Goal: Transaction & Acquisition: Download file/media

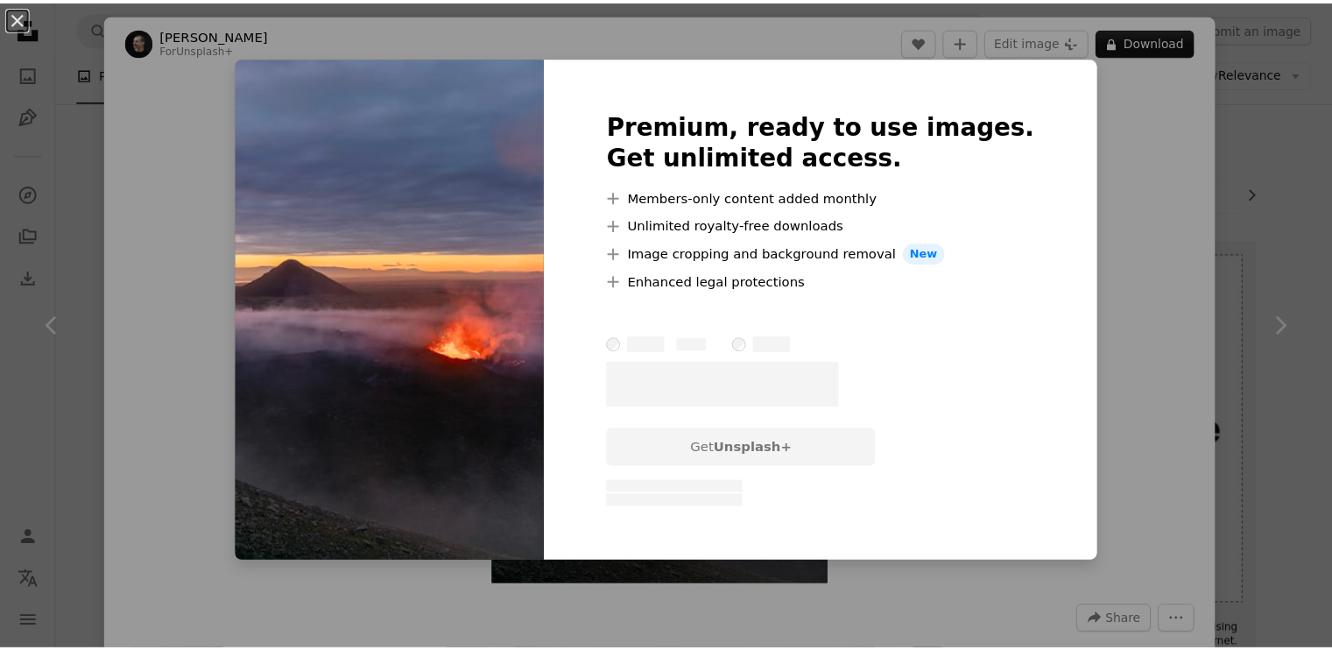
scroll to position [1182, 0]
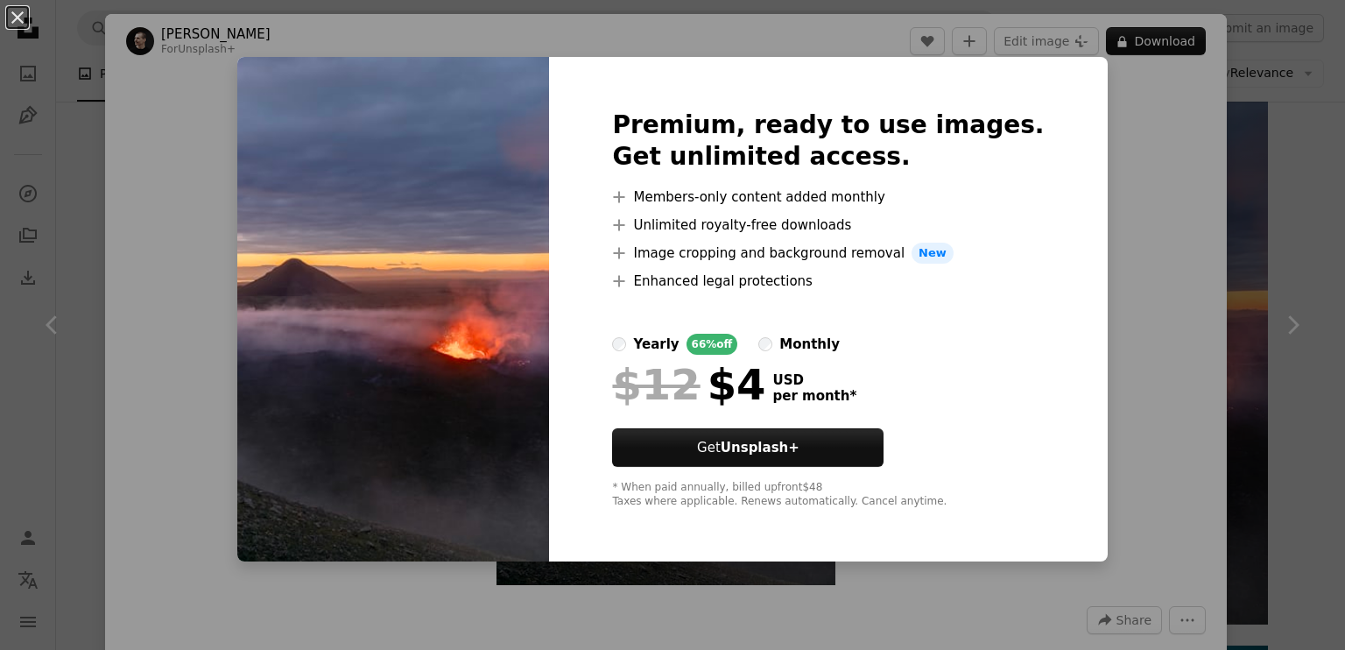
click at [1067, 426] on div "An X shape Premium, ready to use images. Get unlimited access. A plus sign Memb…" at bounding box center [672, 325] width 1345 height 650
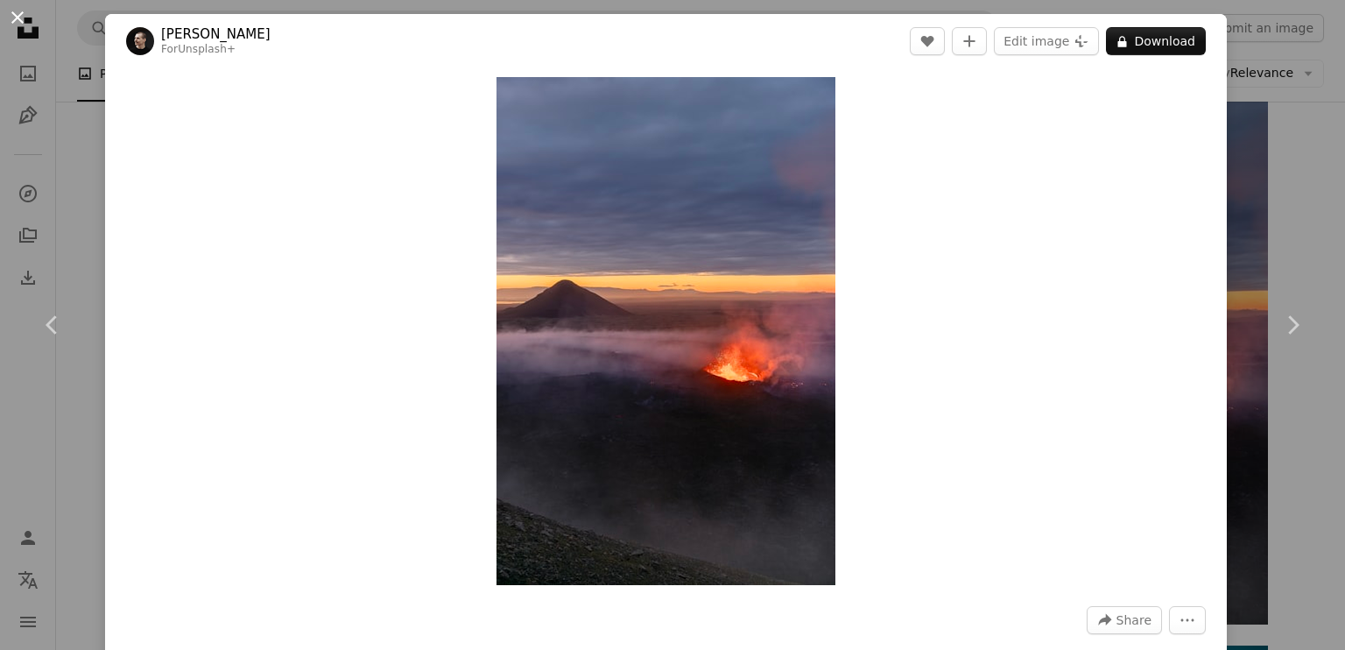
click at [10, 15] on button "An X shape" at bounding box center [17, 17] width 21 height 21
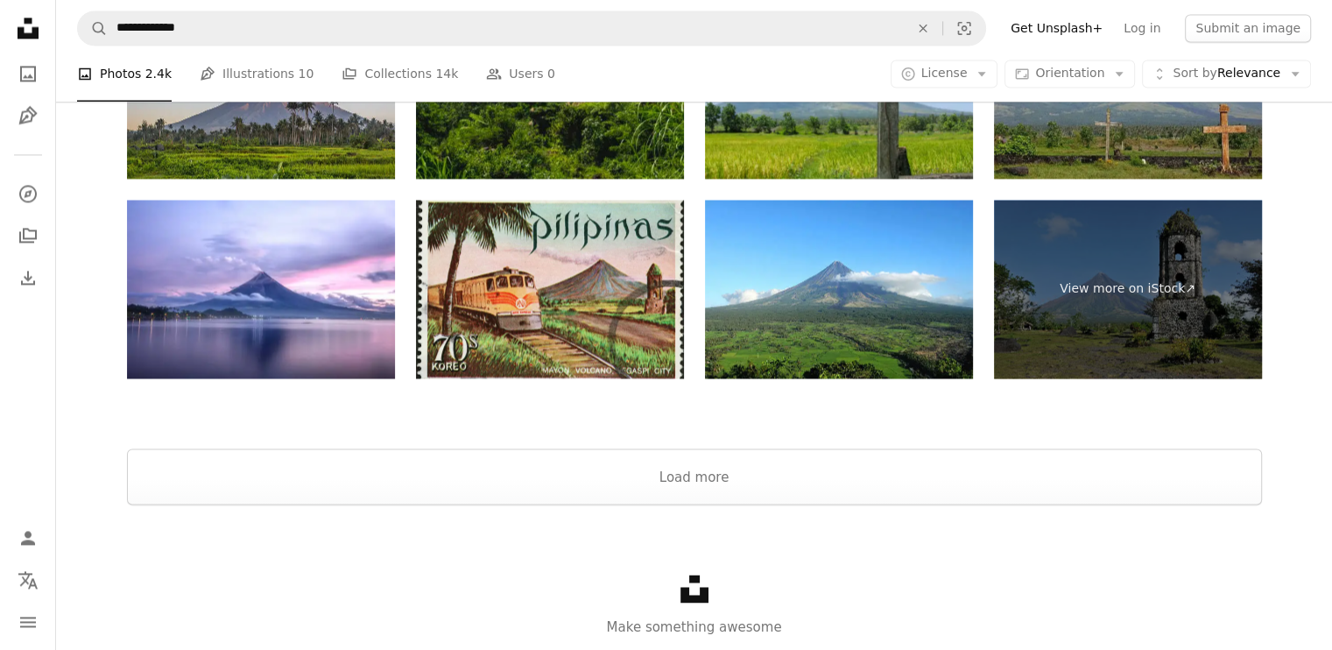
scroll to position [2879, 0]
click at [778, 506] on div "Unsplash logo Make something awesome" at bounding box center [694, 605] width 1276 height 202
click at [830, 467] on button "Load more" at bounding box center [694, 476] width 1135 height 56
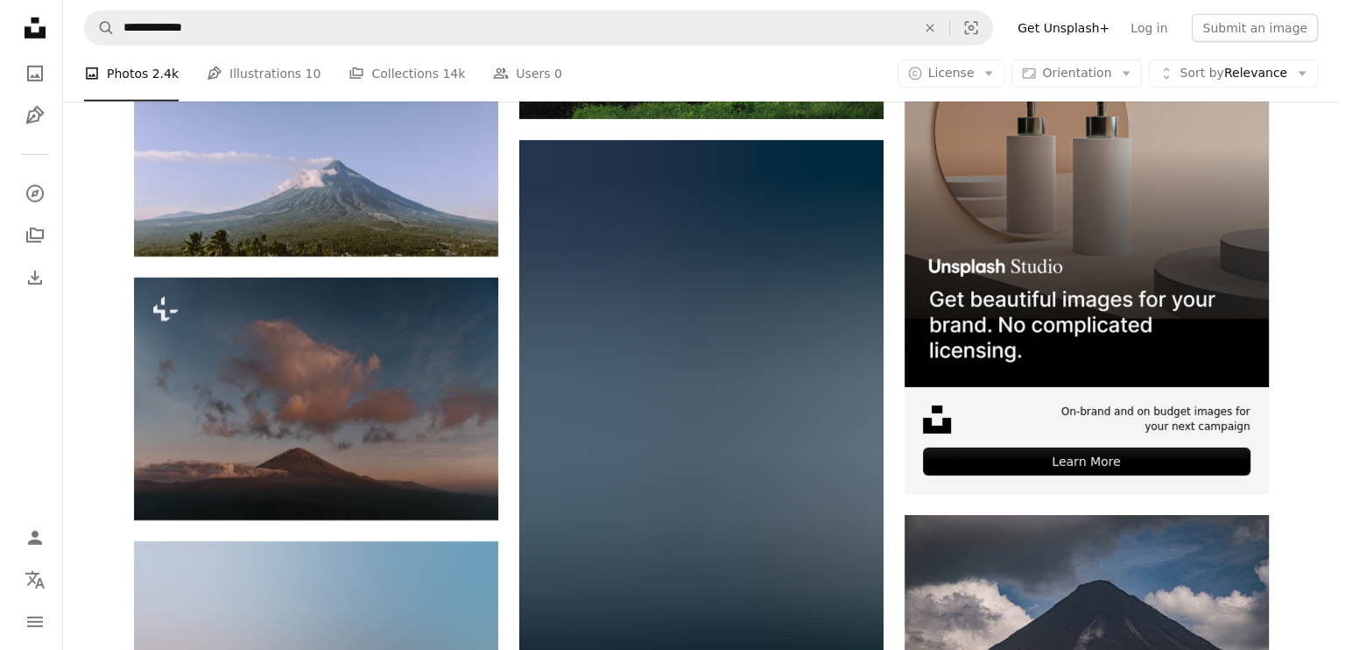
scroll to position [5213, 0]
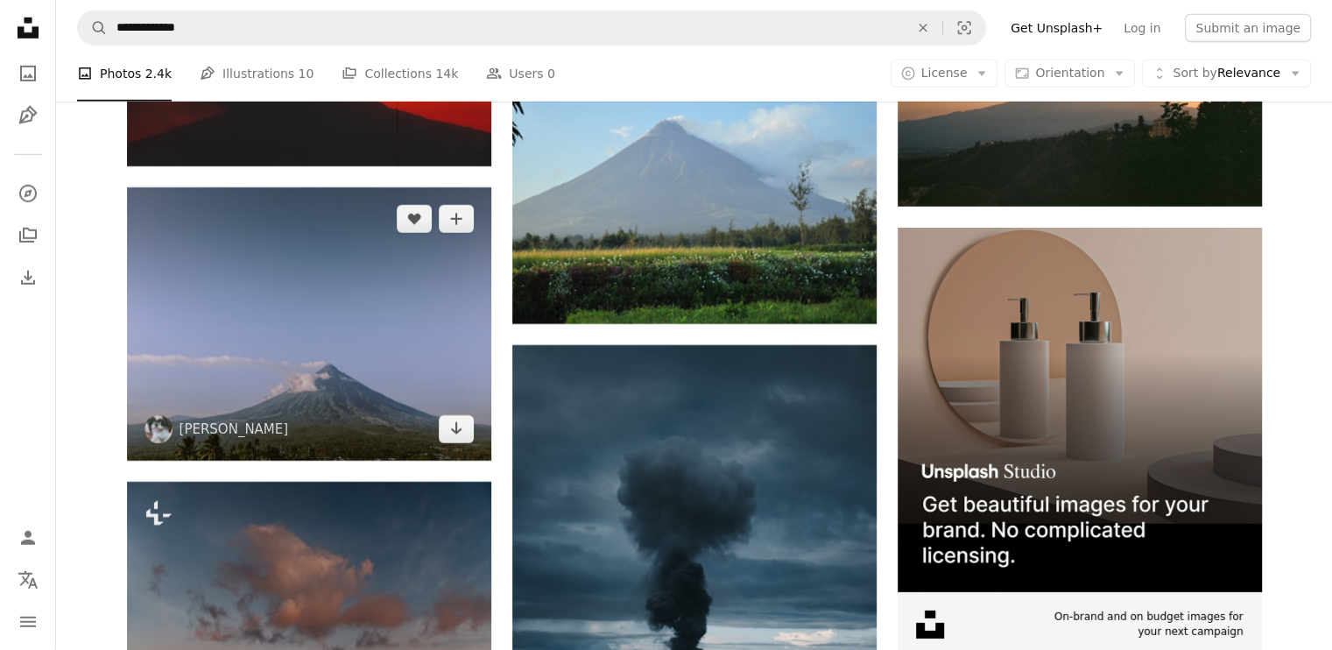
click at [309, 353] on img at bounding box center [309, 323] width 364 height 273
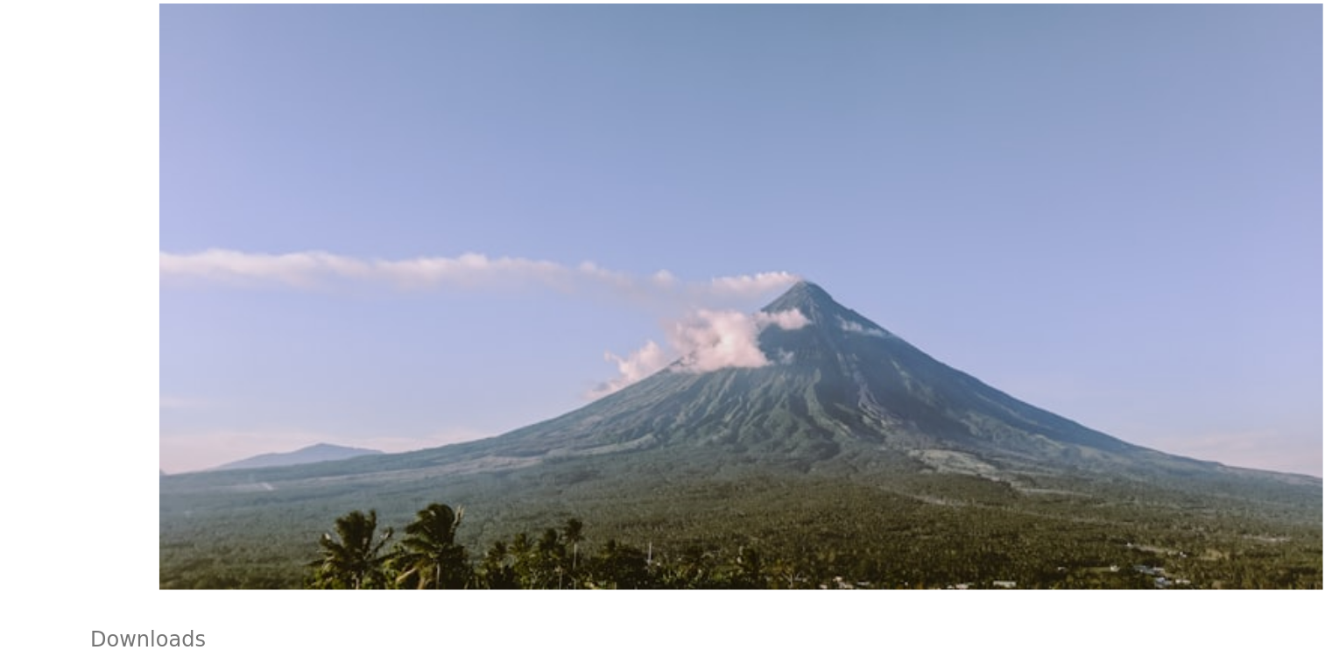
scroll to position [5213, 0]
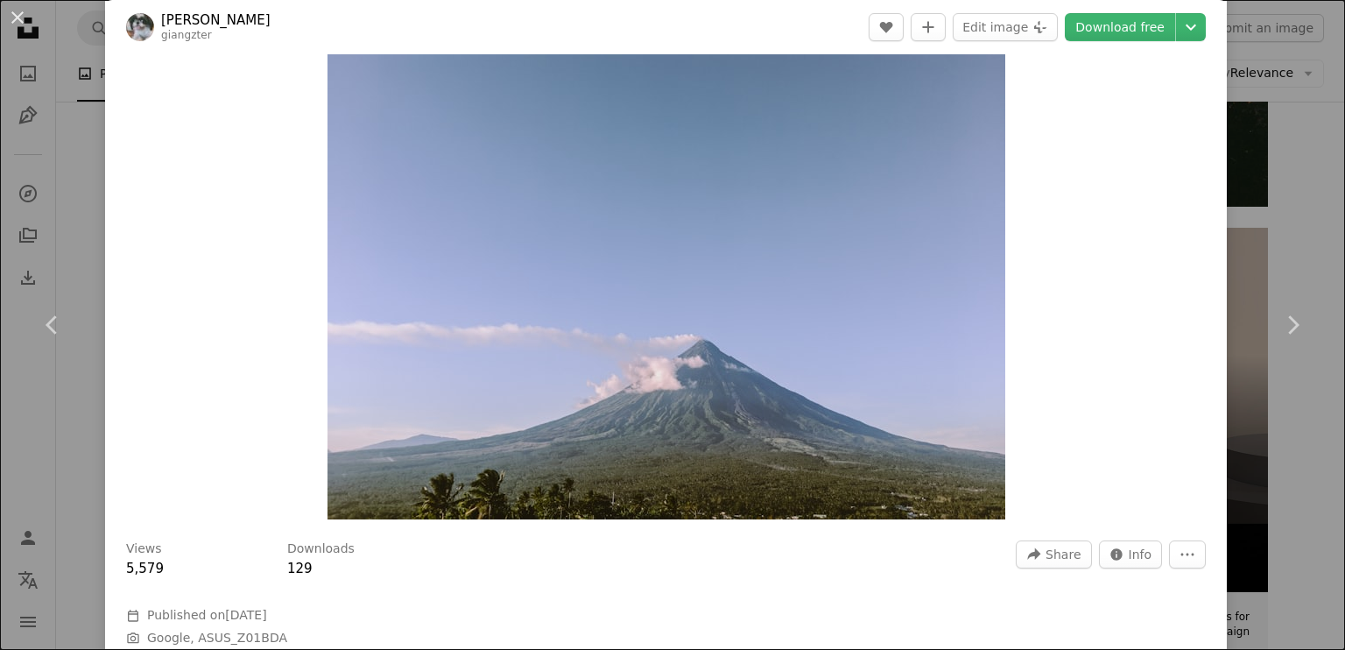
click at [57, 192] on div "An X shape Chevron left Chevron right [PERSON_NAME] A heart A plus sign Edit im…" at bounding box center [672, 325] width 1345 height 650
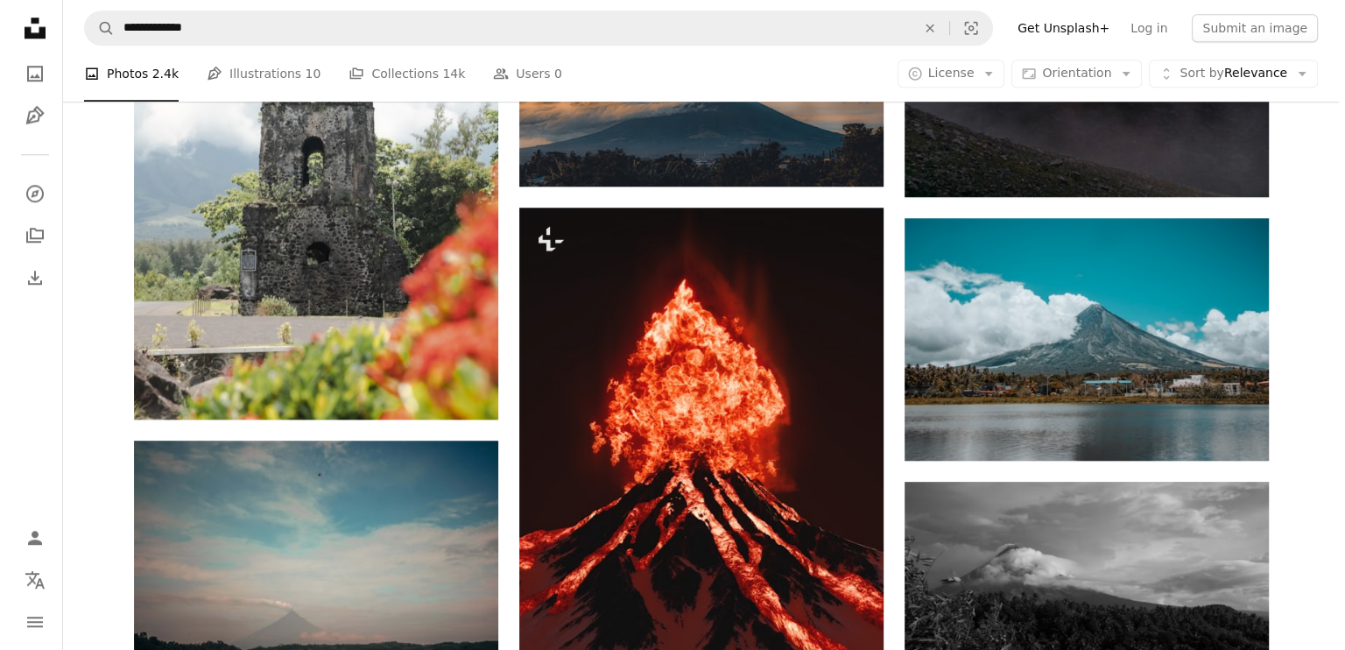
scroll to position [1610, 0]
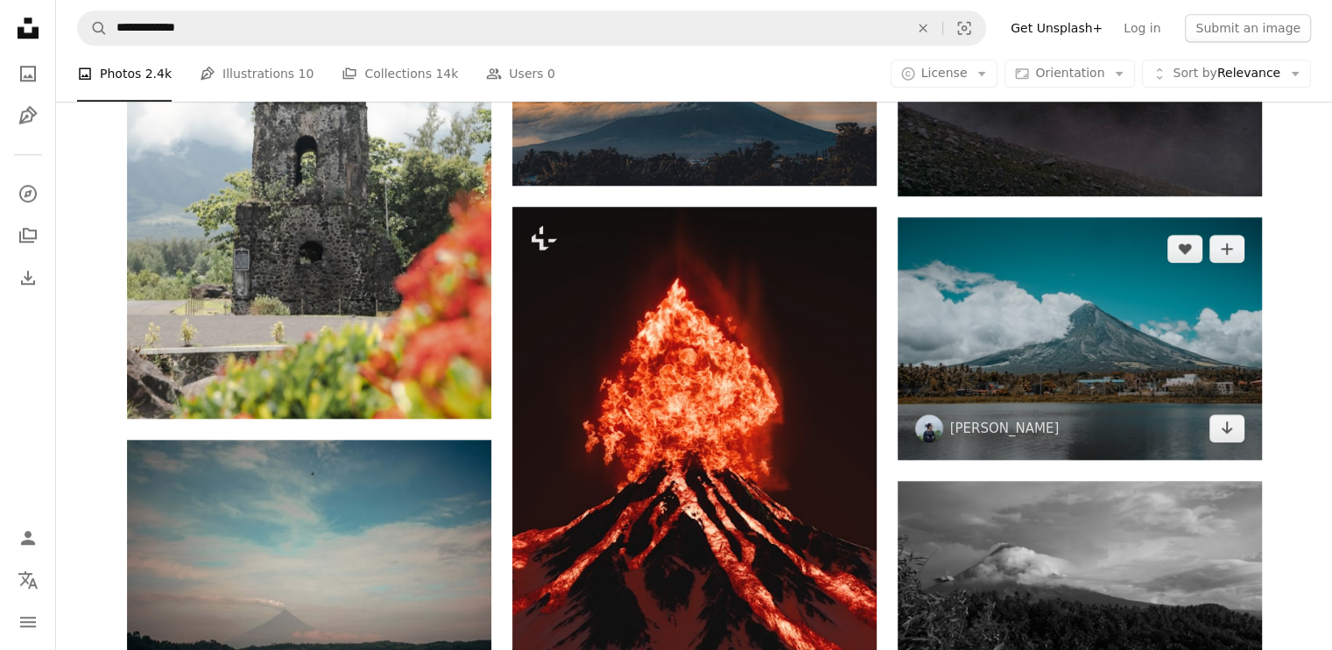
click at [1026, 417] on img at bounding box center [1079, 338] width 364 height 243
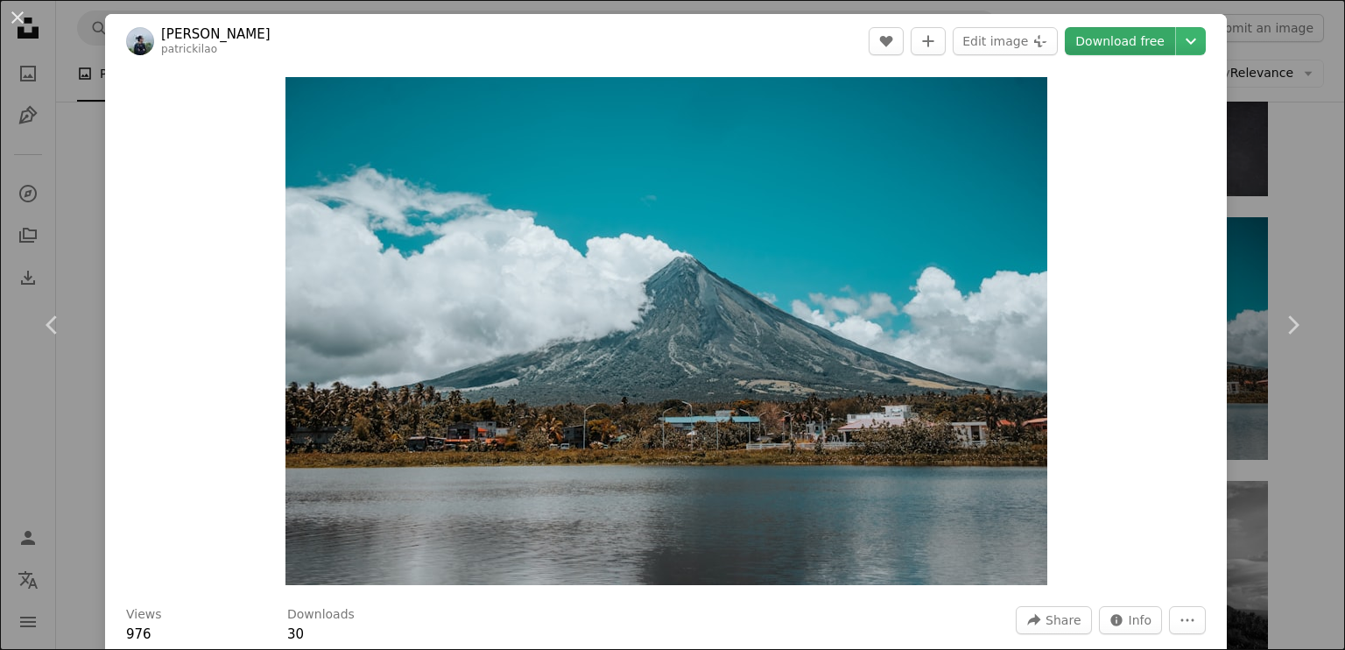
click at [1137, 46] on link "Download free" at bounding box center [1120, 41] width 110 height 28
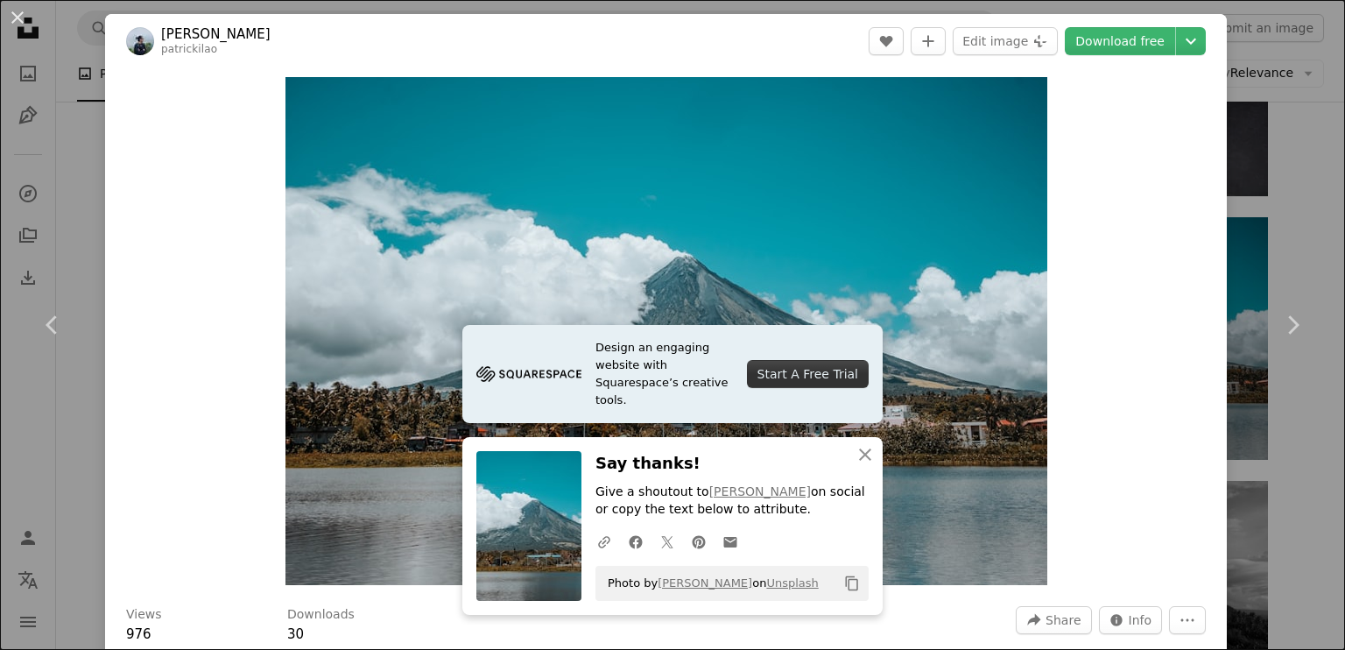
click at [1268, 145] on div "An X shape Chevron left Chevron right [PERSON_NAME] patrickilao A heart A plus …" at bounding box center [672, 325] width 1345 height 650
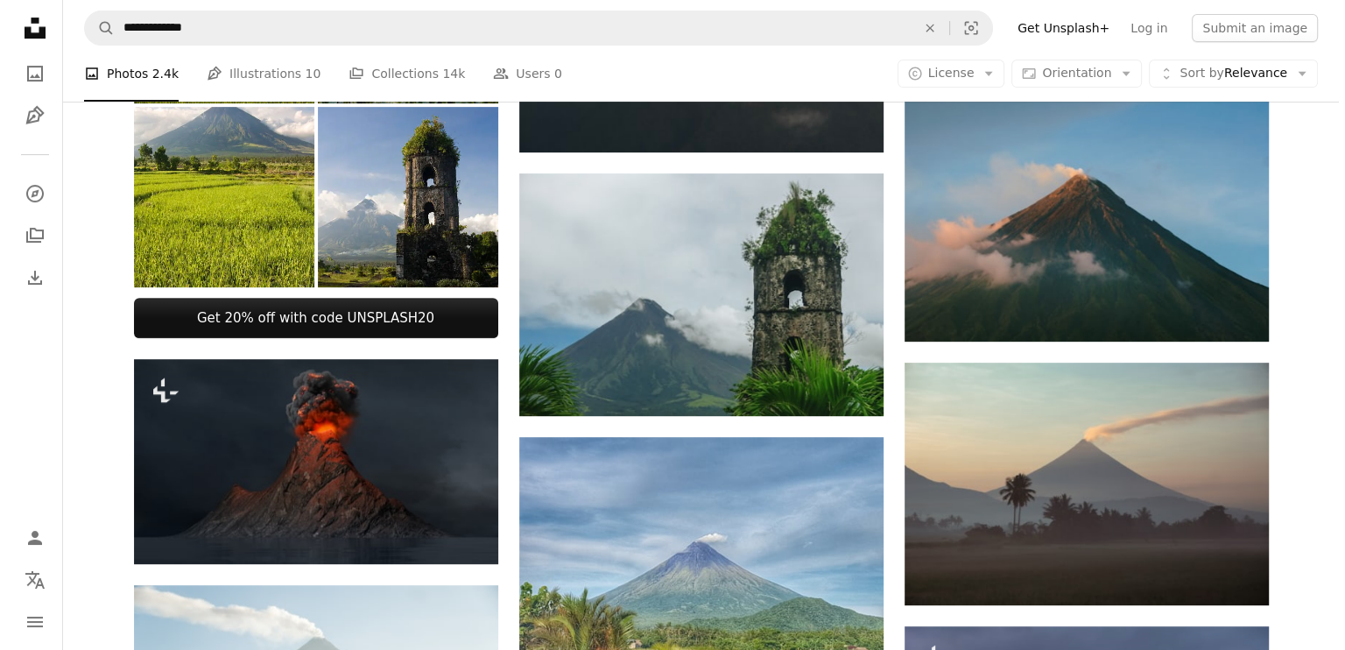
scroll to position [595, 0]
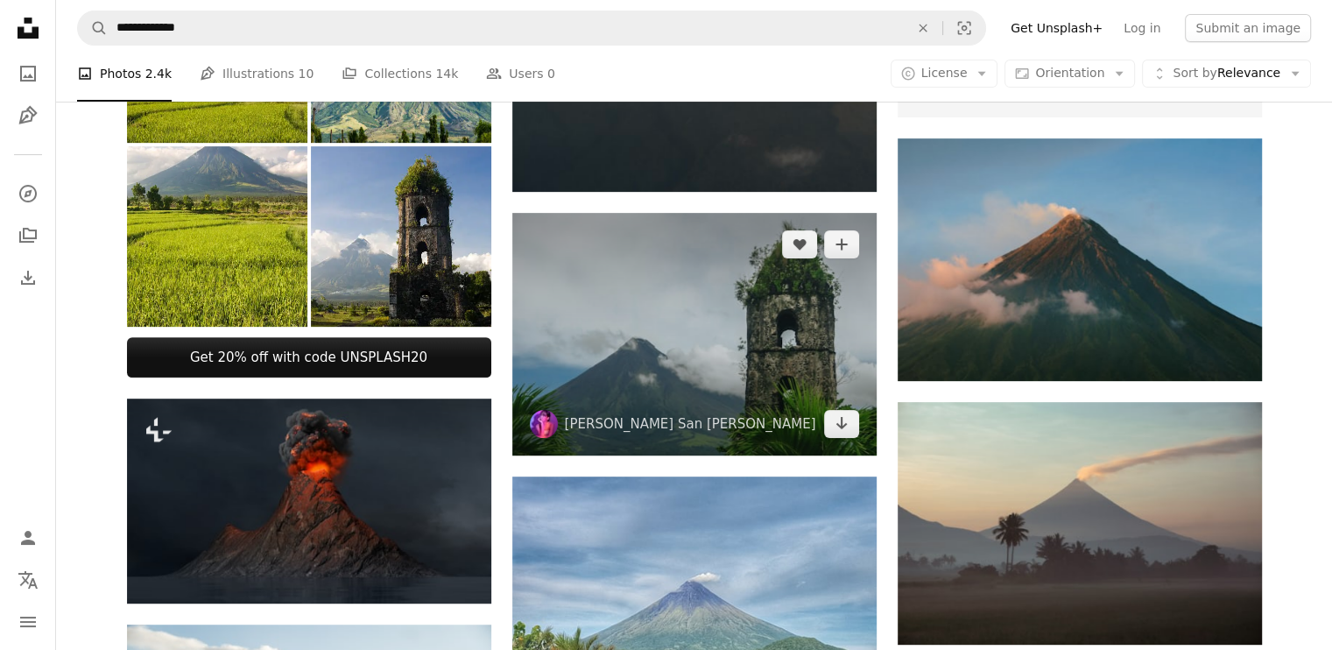
click at [703, 361] on img at bounding box center [694, 334] width 364 height 243
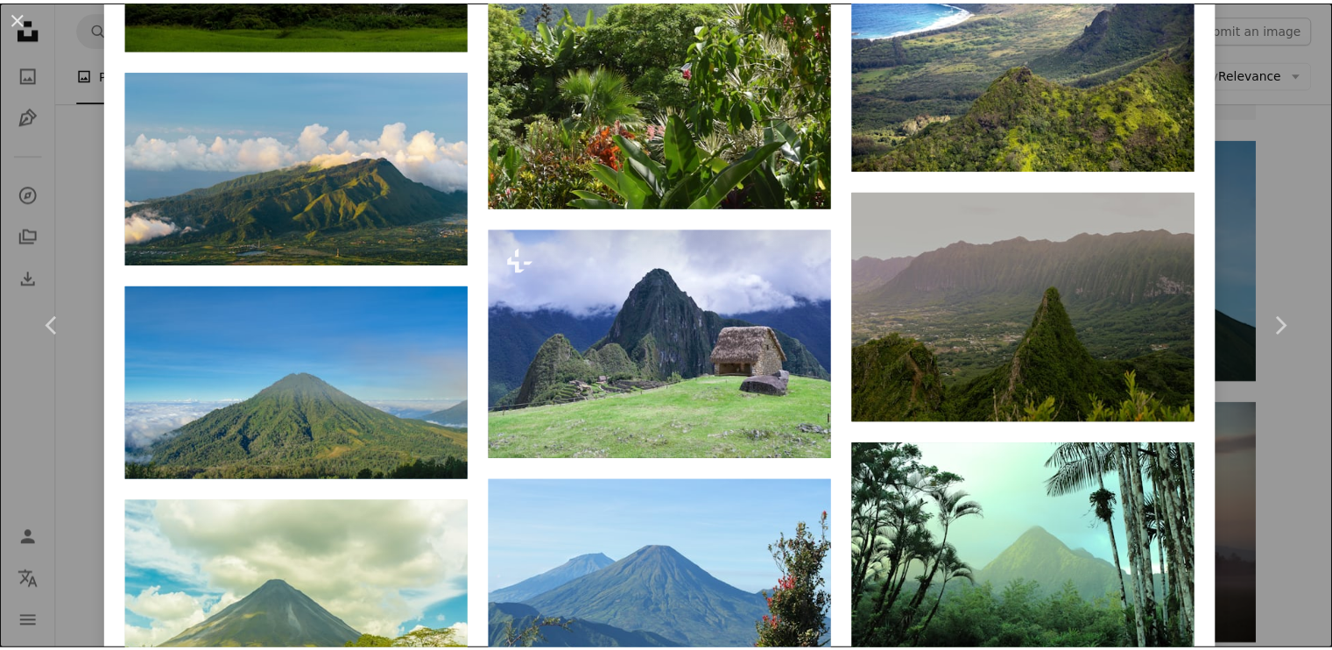
scroll to position [2562, 0]
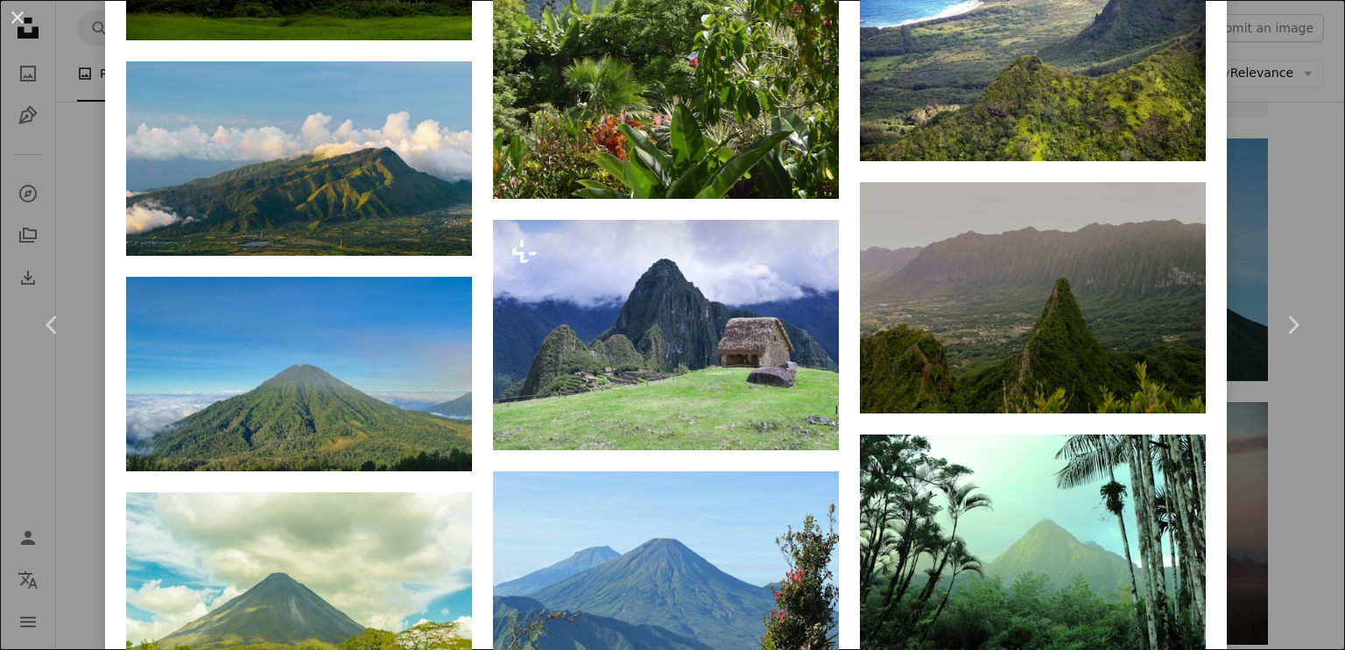
click at [1292, 126] on div "An X shape Chevron left Chevron right [PERSON_NAME] San [PERSON_NAME] camillesa…" at bounding box center [672, 325] width 1345 height 650
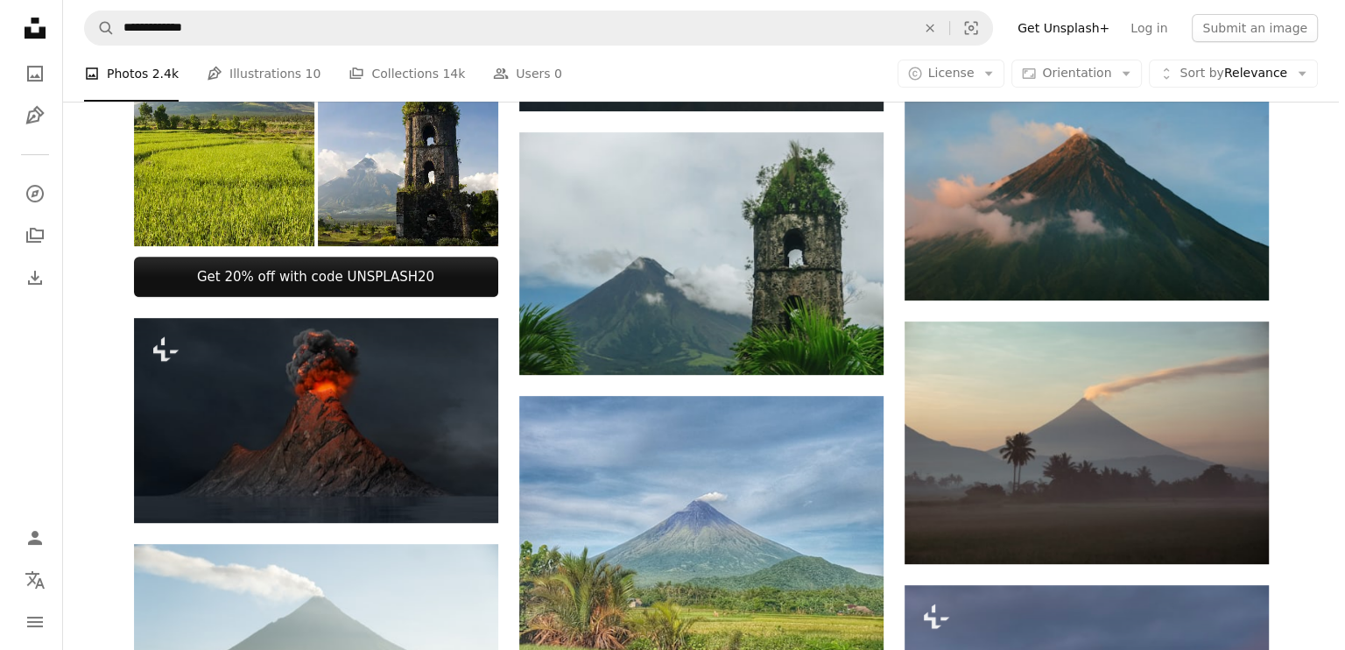
scroll to position [676, 0]
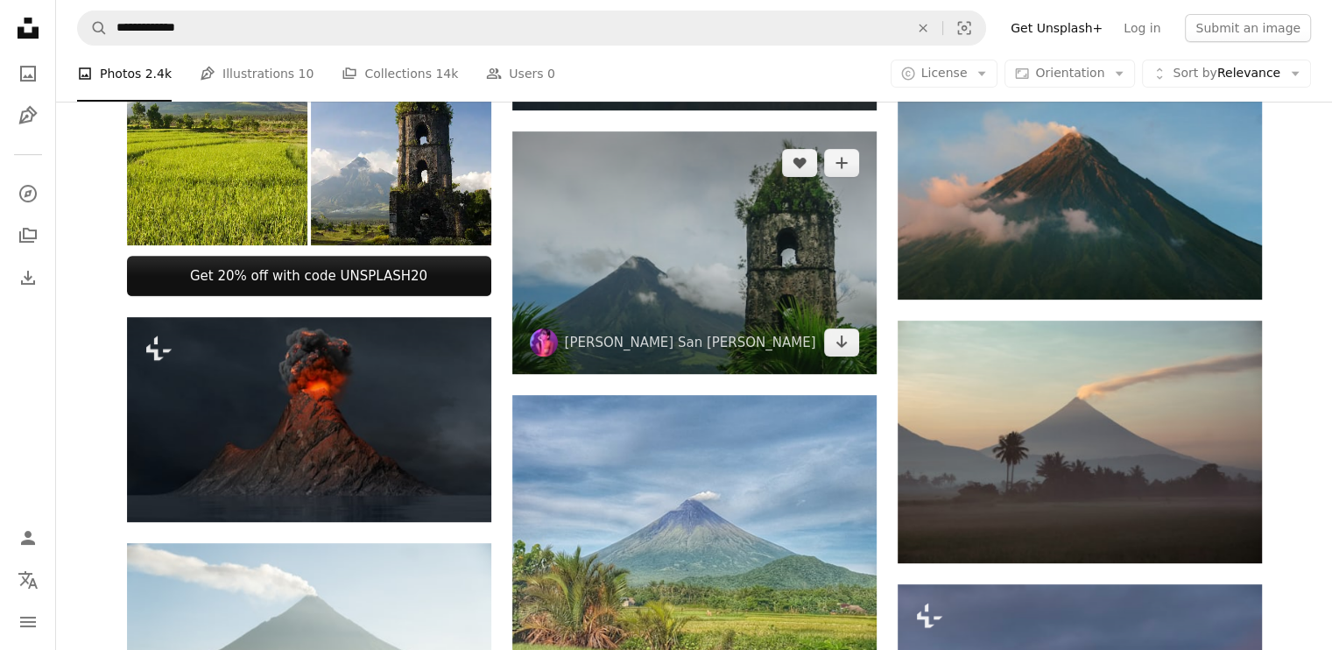
click at [655, 237] on img at bounding box center [694, 252] width 364 height 243
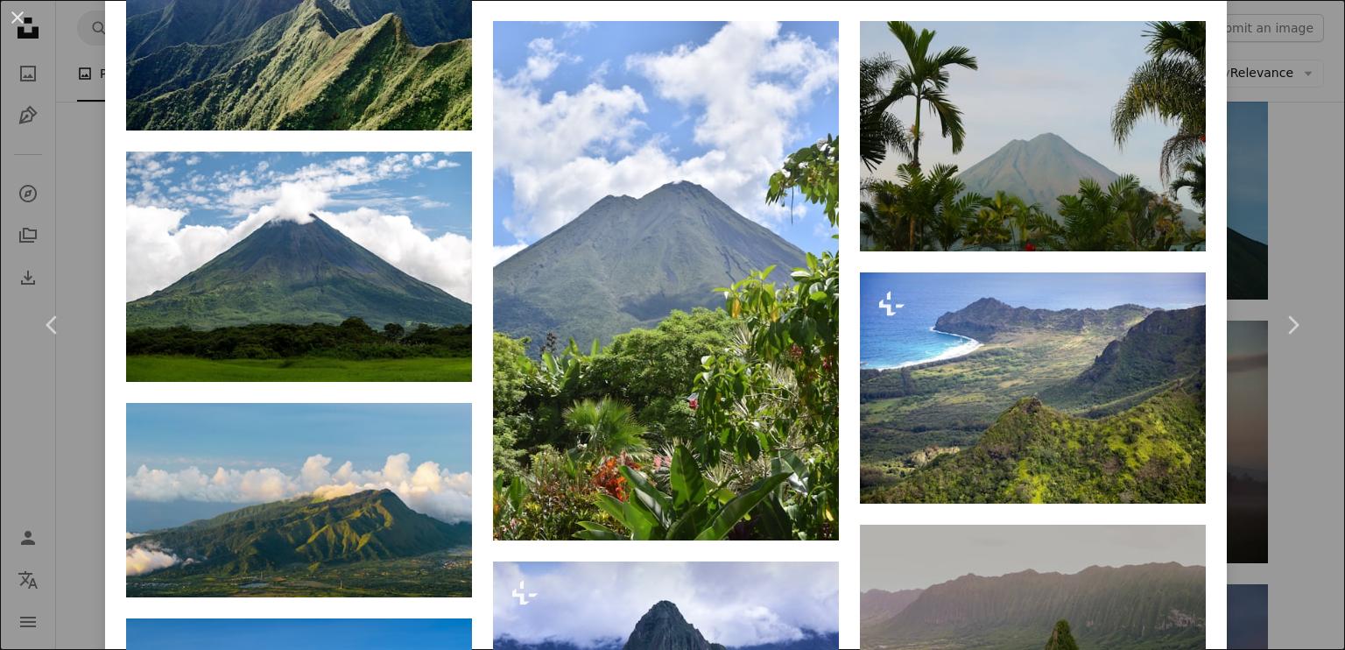
scroll to position [2221, 0]
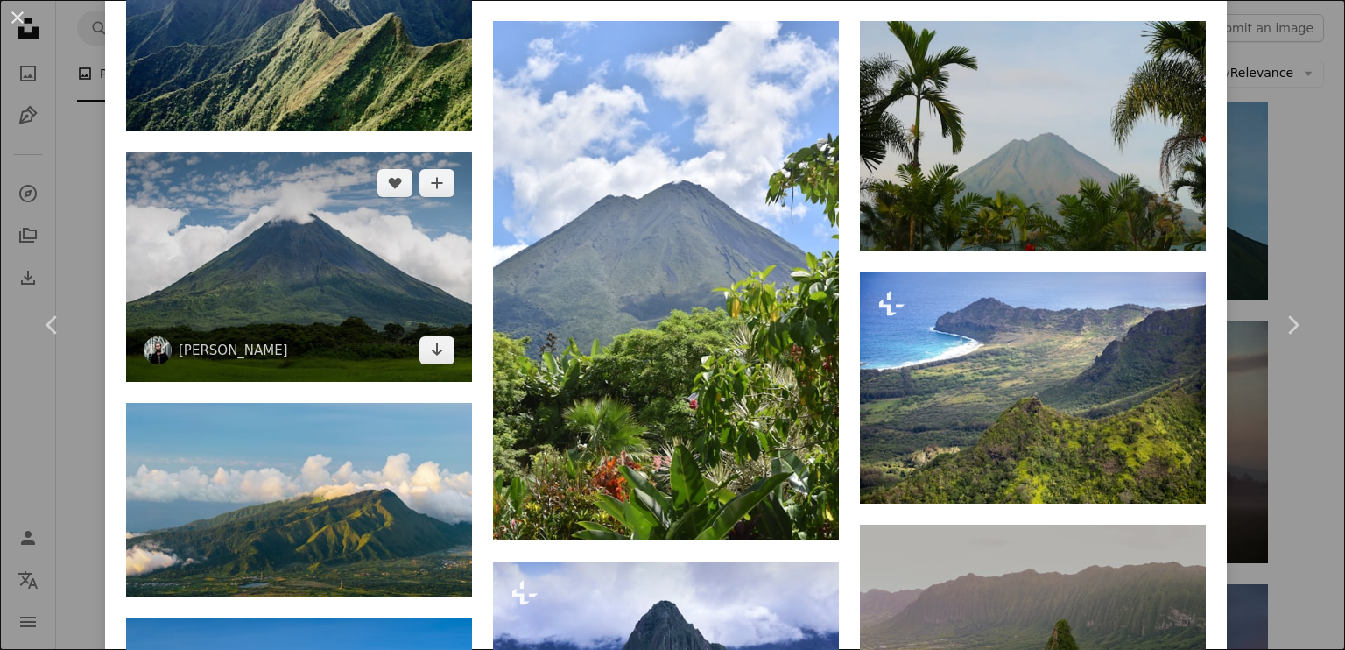
click at [350, 295] on img at bounding box center [299, 266] width 346 height 230
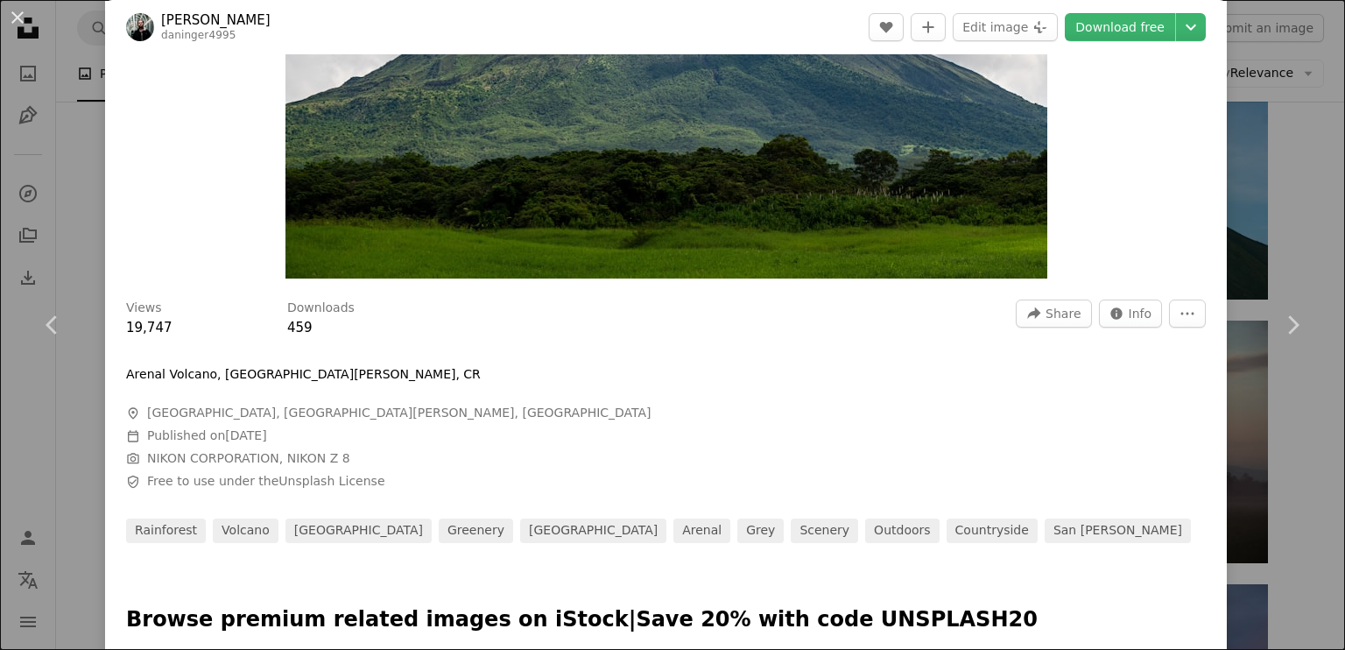
scroll to position [307, 0]
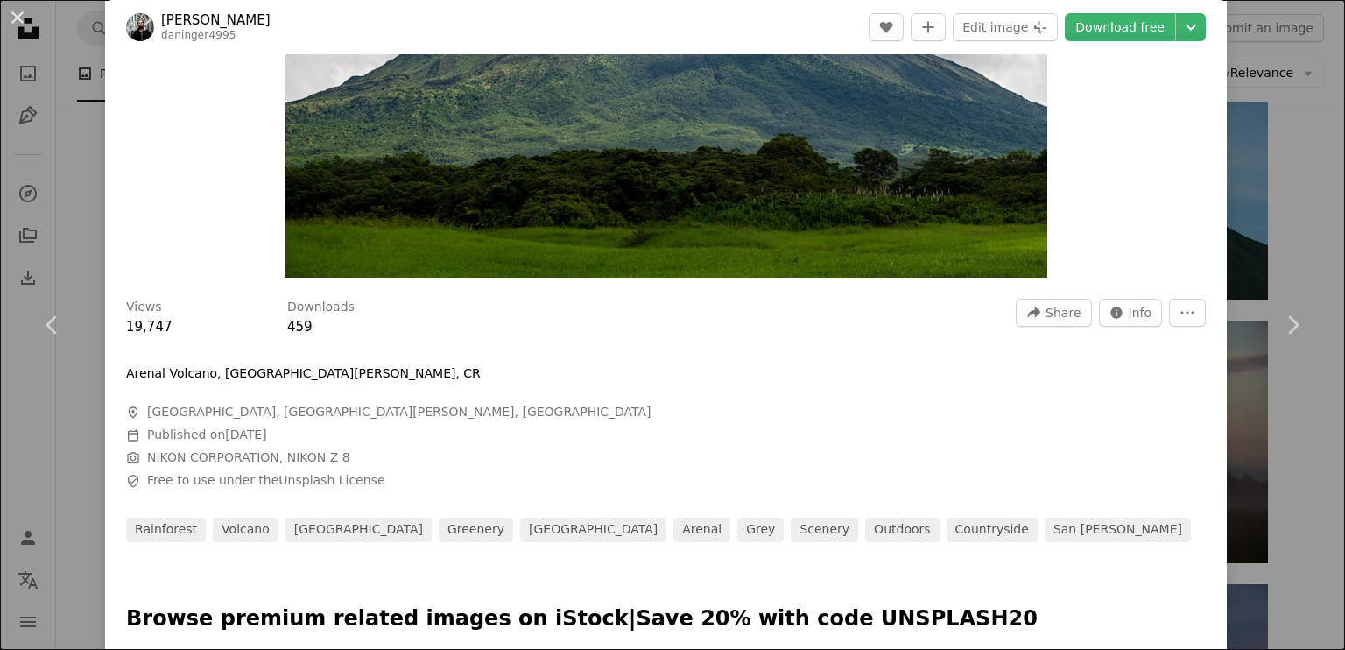
click at [417, 410] on span "A map marker [GEOGRAPHIC_DATA], [GEOGRAPHIC_DATA][PERSON_NAME], [GEOGRAPHIC_DAT…" at bounding box center [388, 413] width 525 height 18
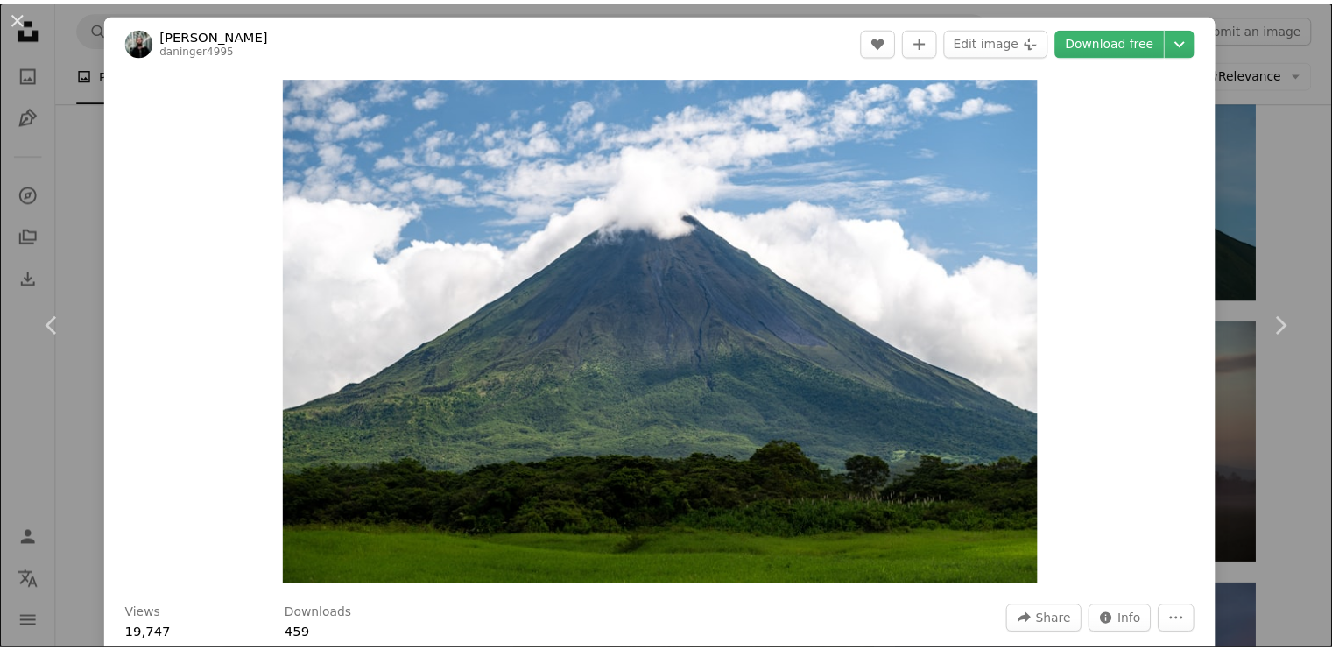
scroll to position [466, 0]
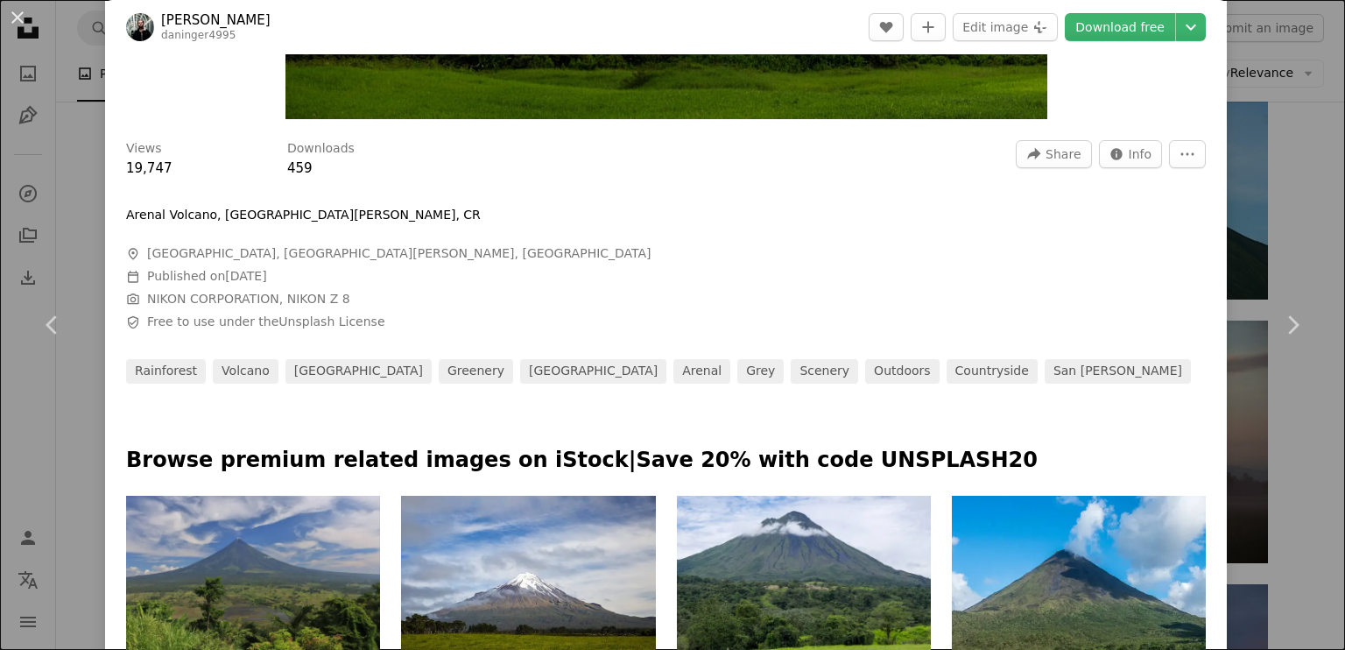
click at [1257, 468] on div "An X shape Chevron left Chevron right [PERSON_NAME] daninger4995 A heart A plus…" at bounding box center [672, 325] width 1345 height 650
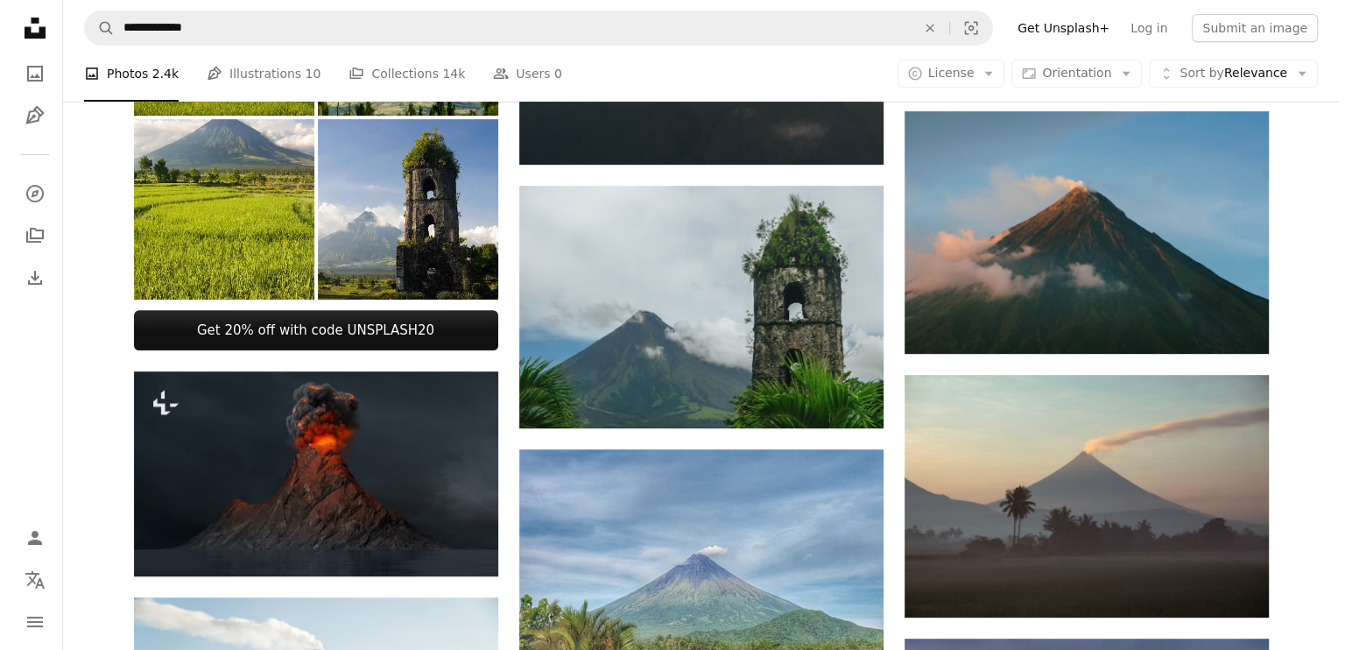
scroll to position [619, 0]
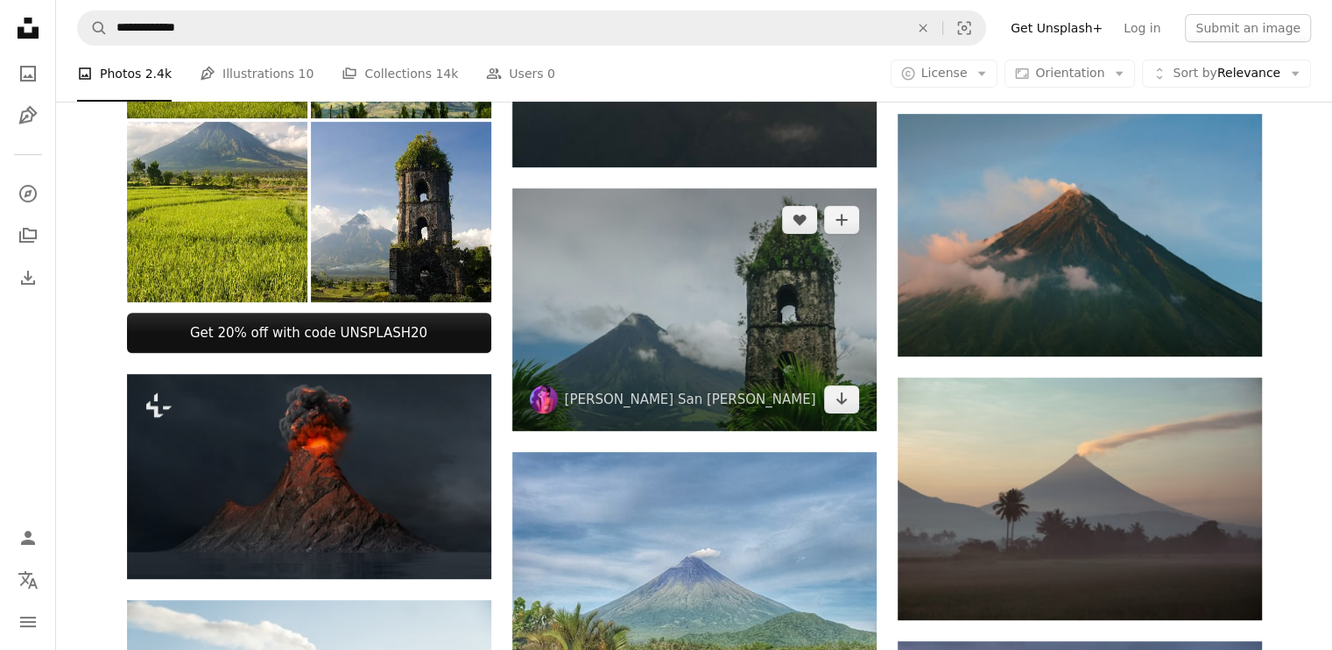
click at [732, 308] on img at bounding box center [694, 309] width 364 height 243
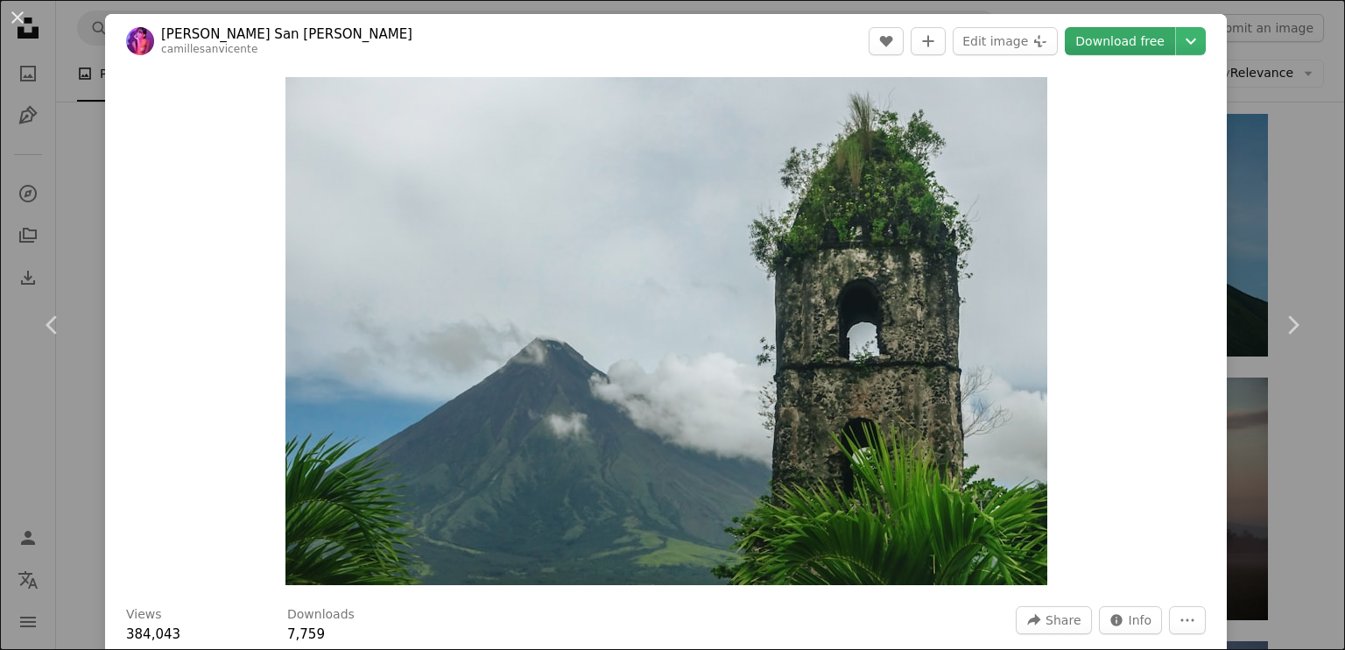
click at [1102, 44] on link "Download free" at bounding box center [1120, 41] width 110 height 28
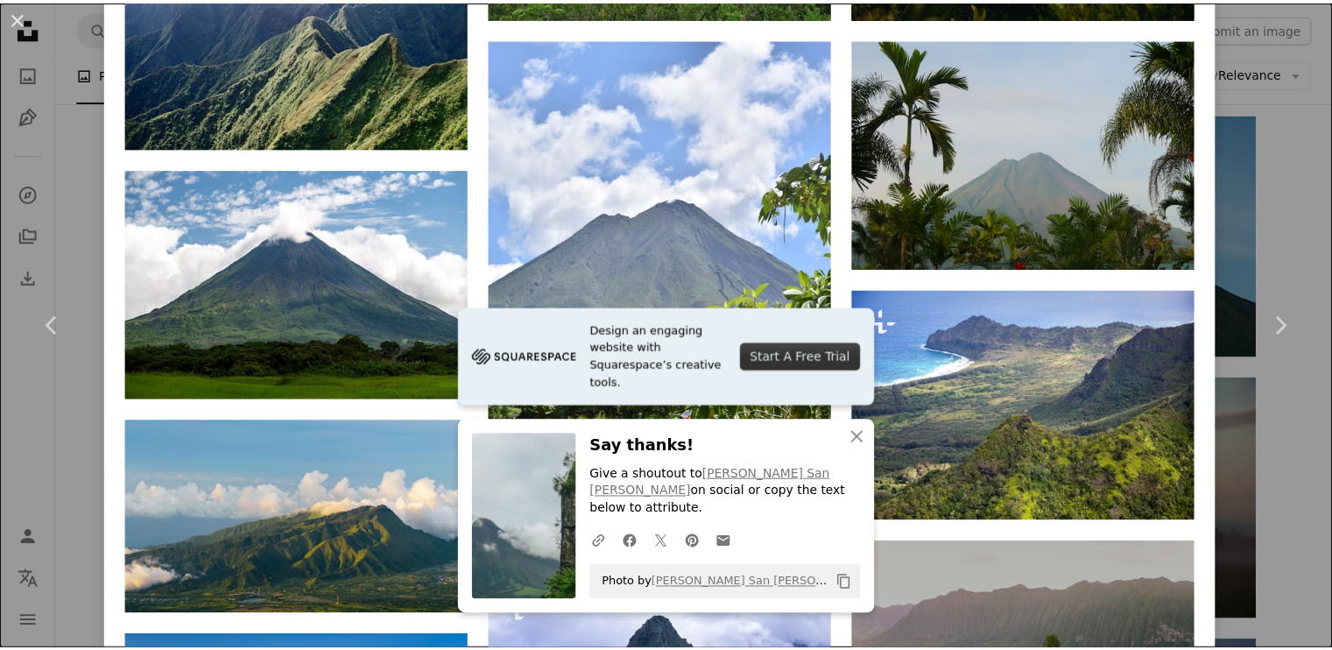
scroll to position [2203, 0]
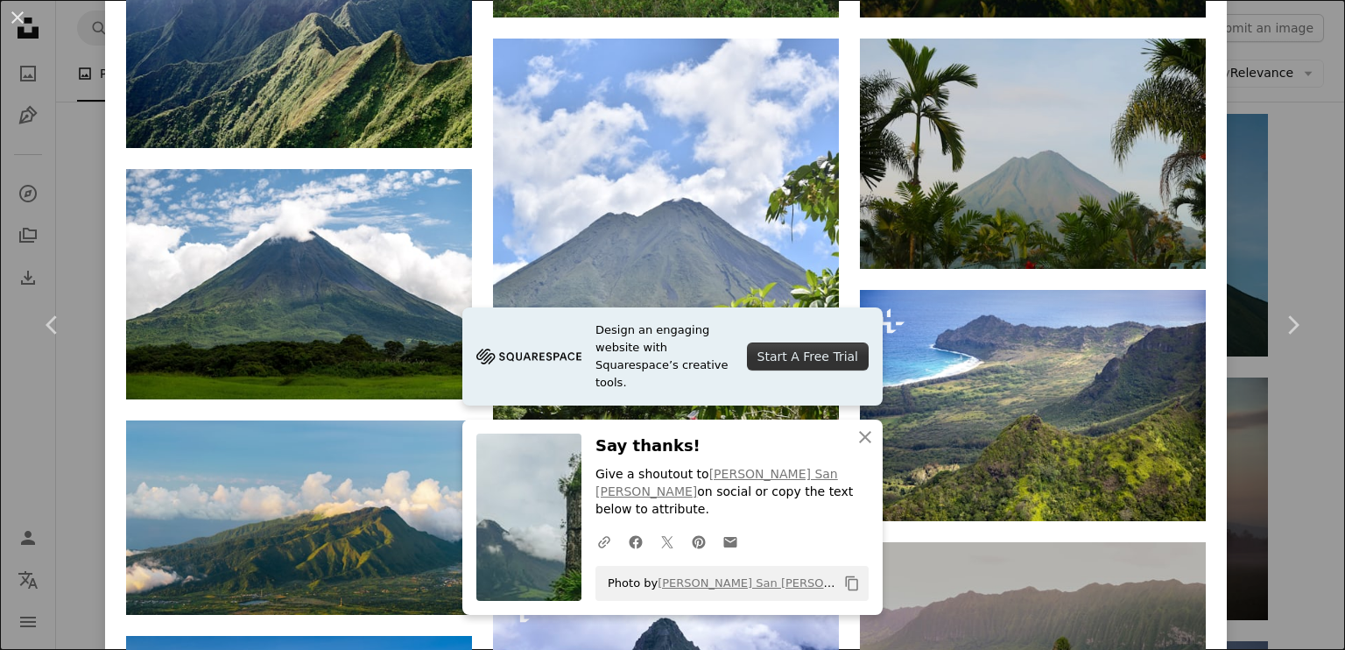
click at [1261, 426] on div "An X shape Chevron left Chevron right [PERSON_NAME] San [PERSON_NAME] camillesa…" at bounding box center [672, 325] width 1345 height 650
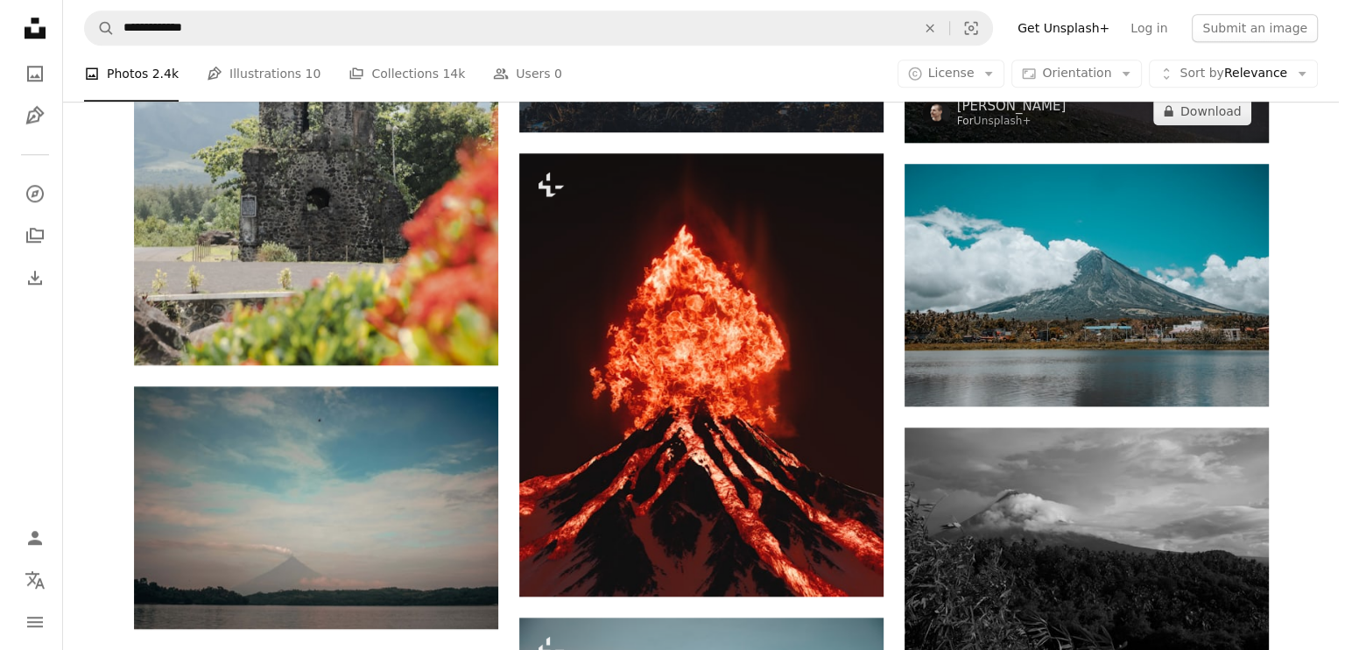
scroll to position [1846, 0]
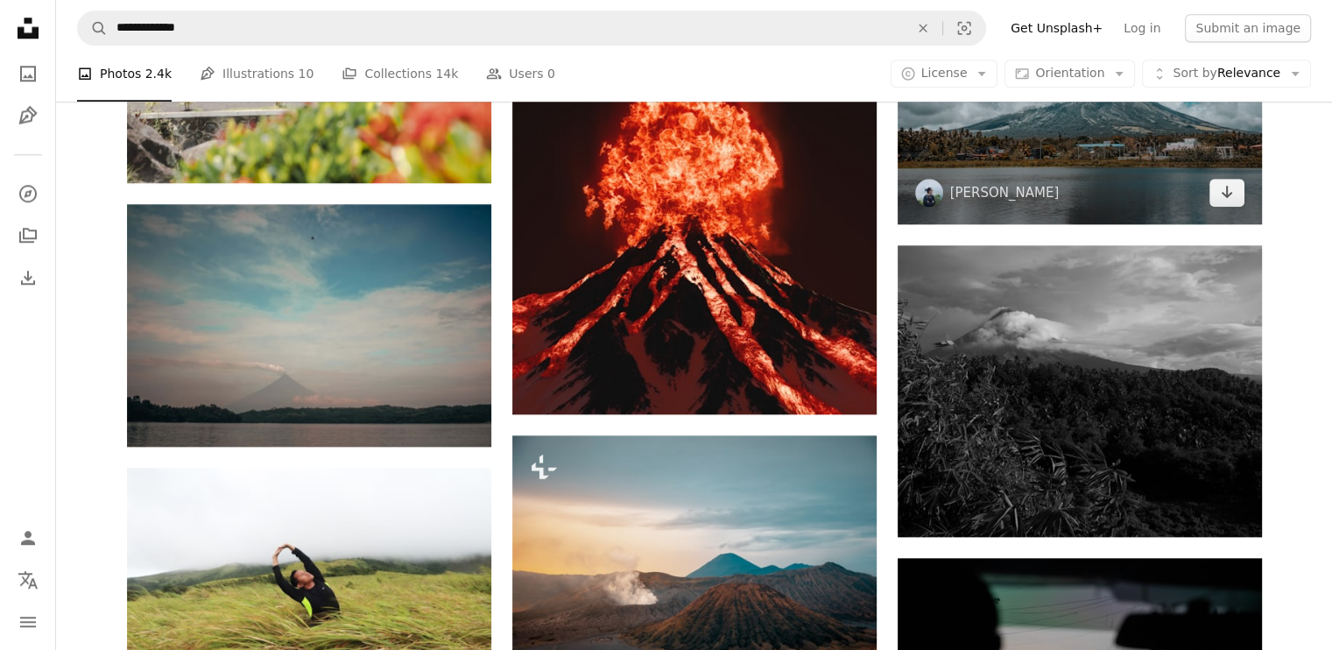
click at [1067, 136] on img at bounding box center [1079, 103] width 364 height 243
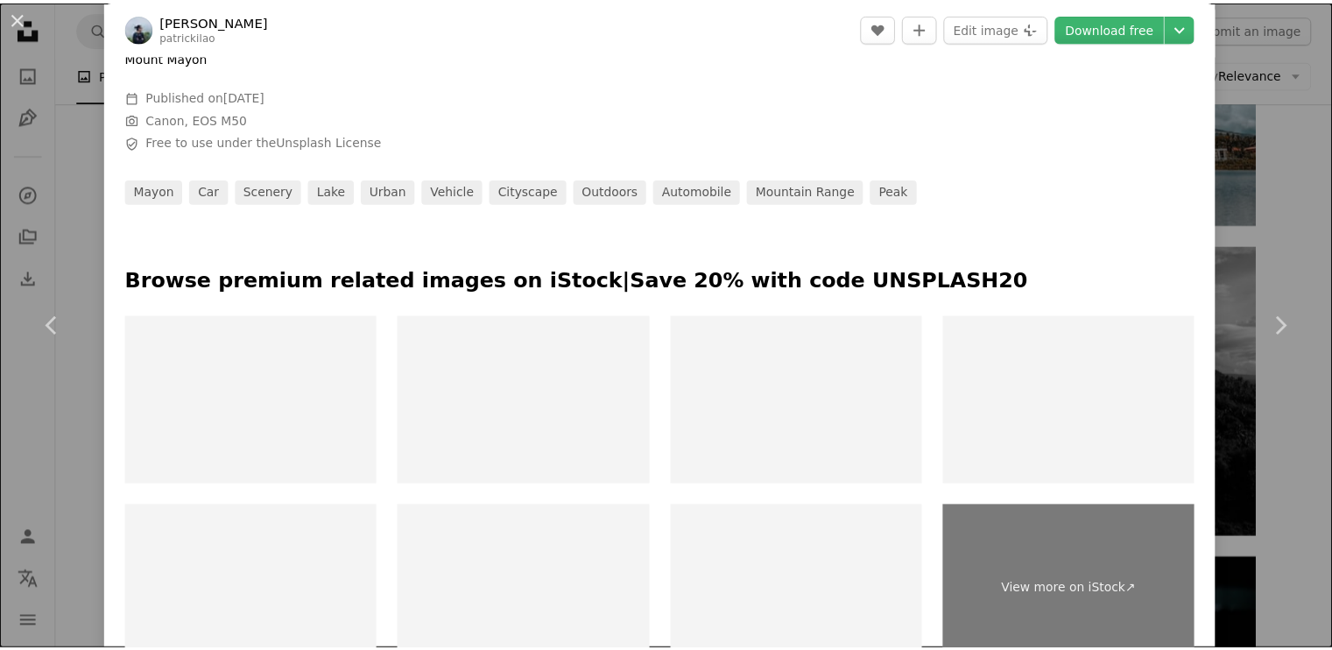
scroll to position [625, 0]
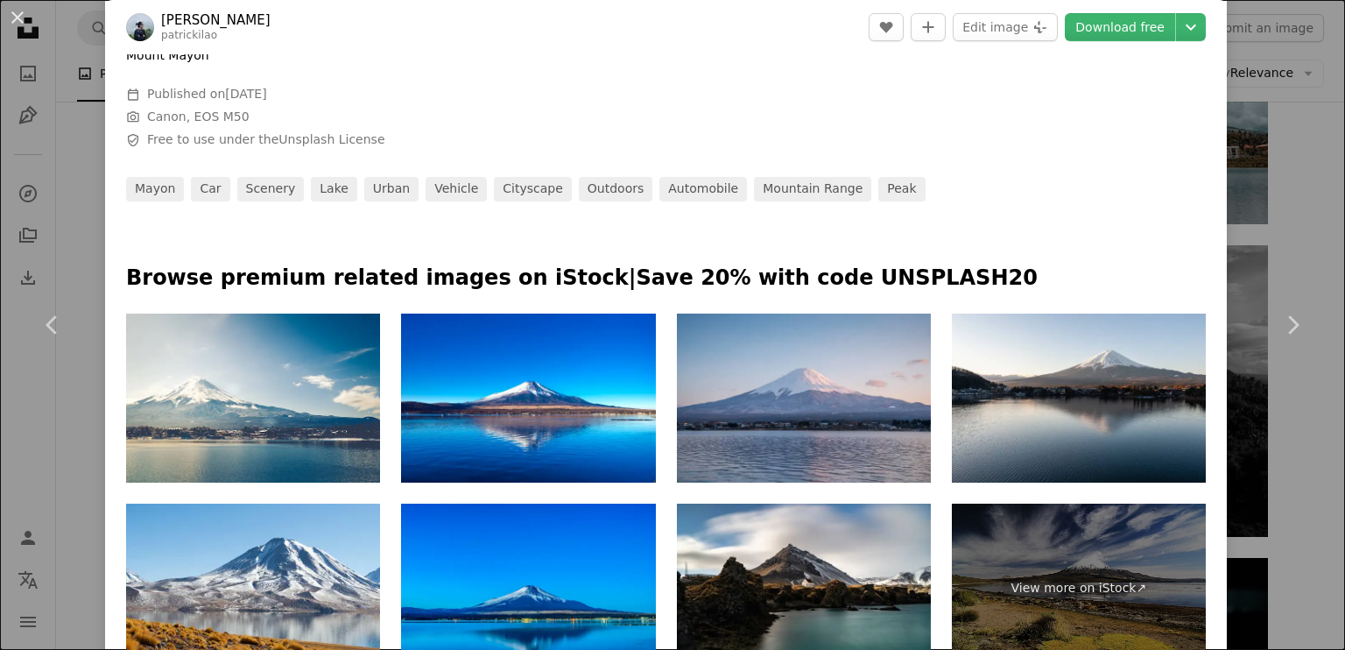
click at [1257, 451] on div "An X shape Chevron left Chevron right [PERSON_NAME] patrickilao A heart A plus …" at bounding box center [672, 325] width 1345 height 650
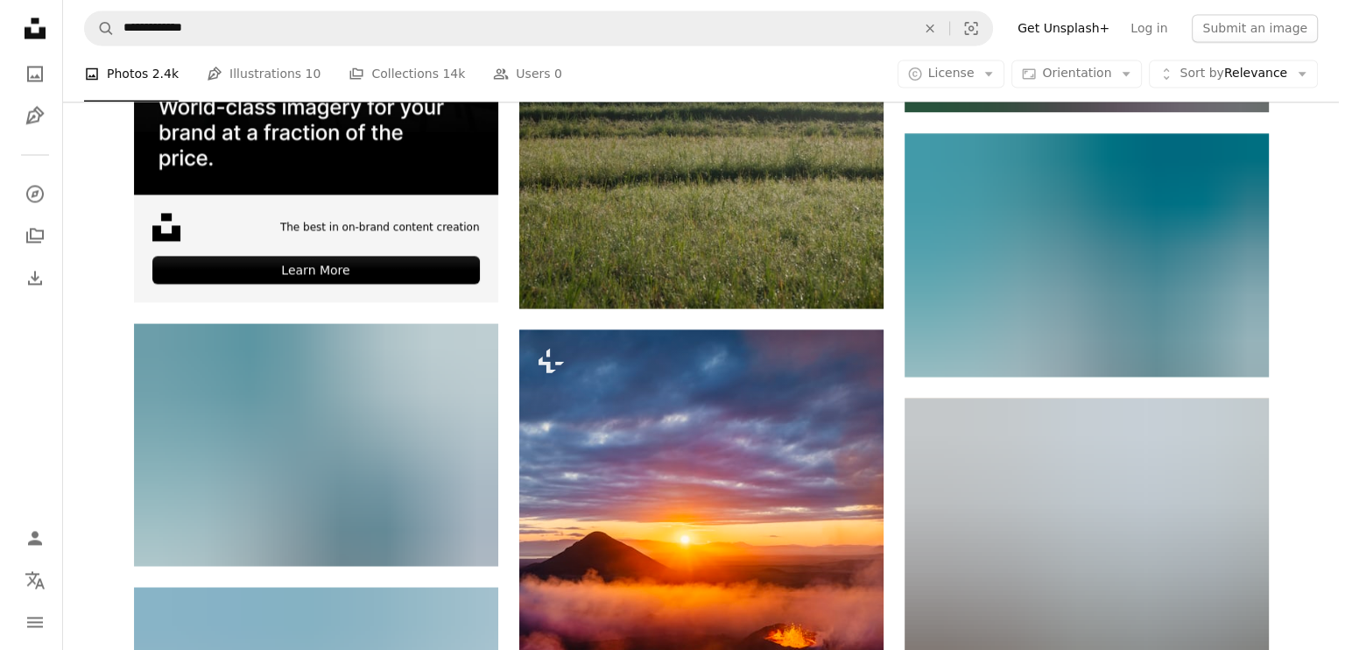
scroll to position [3040, 0]
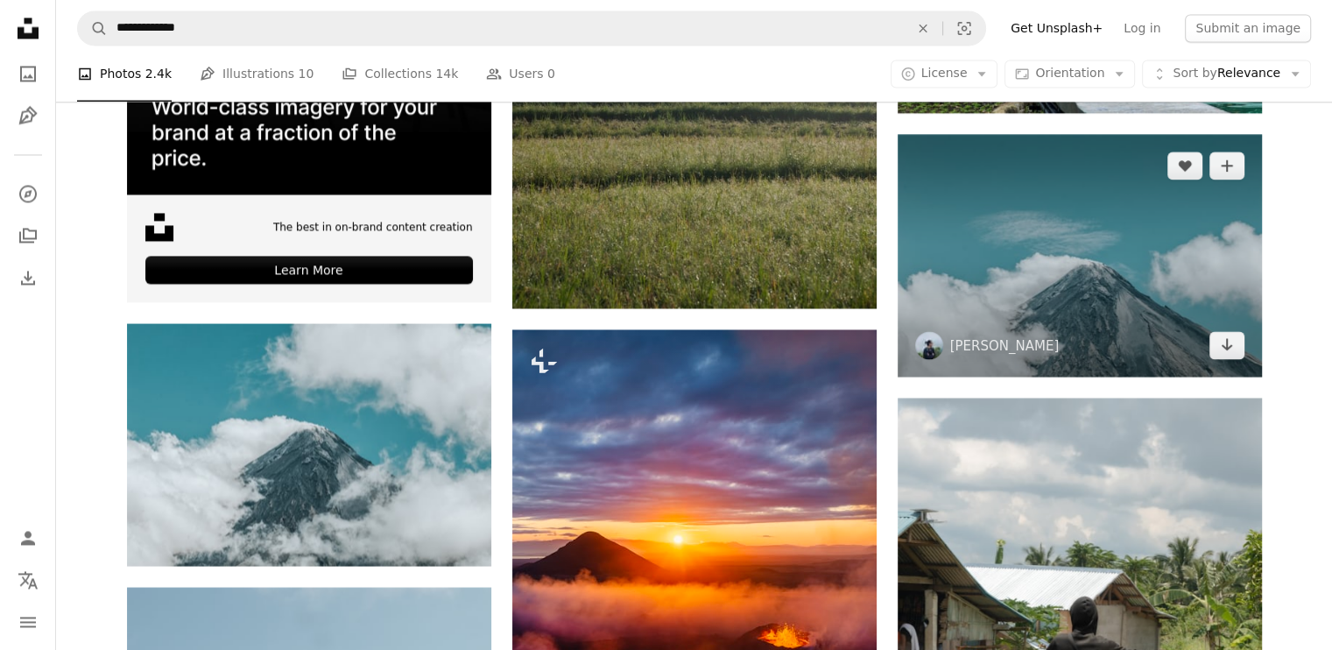
click at [942, 282] on img at bounding box center [1079, 255] width 364 height 243
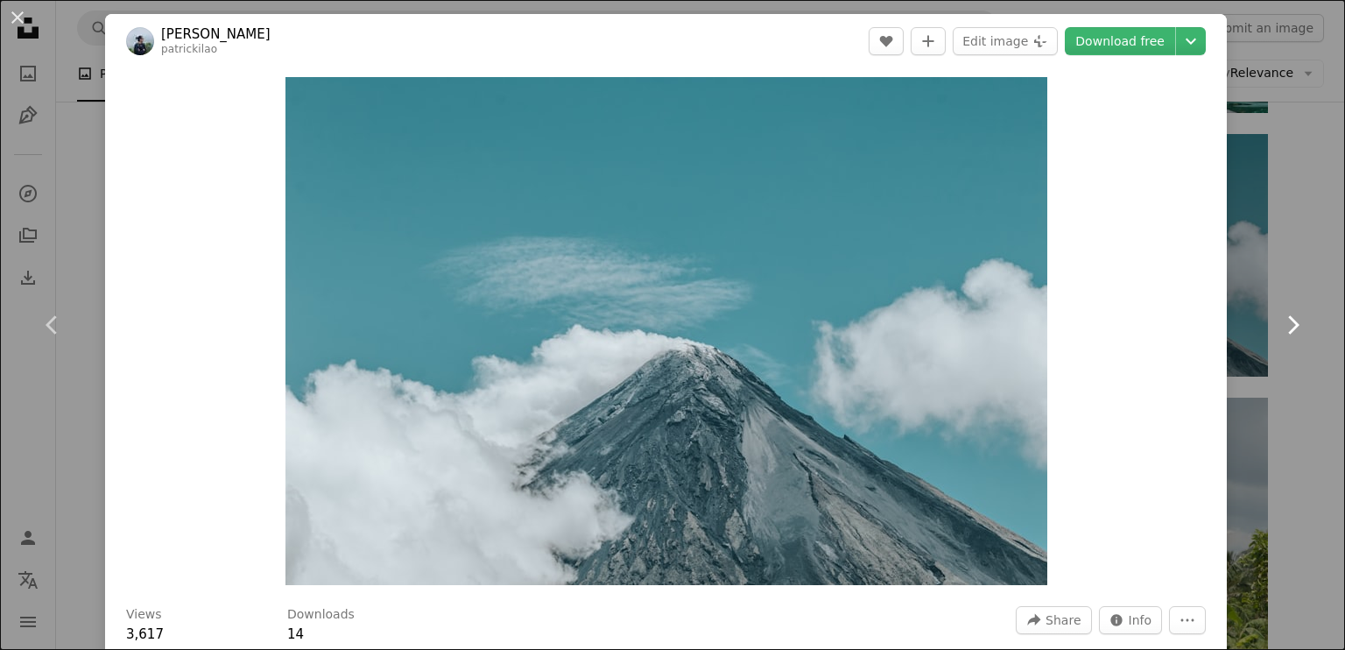
click at [1275, 258] on link "Chevron right" at bounding box center [1292, 325] width 105 height 168
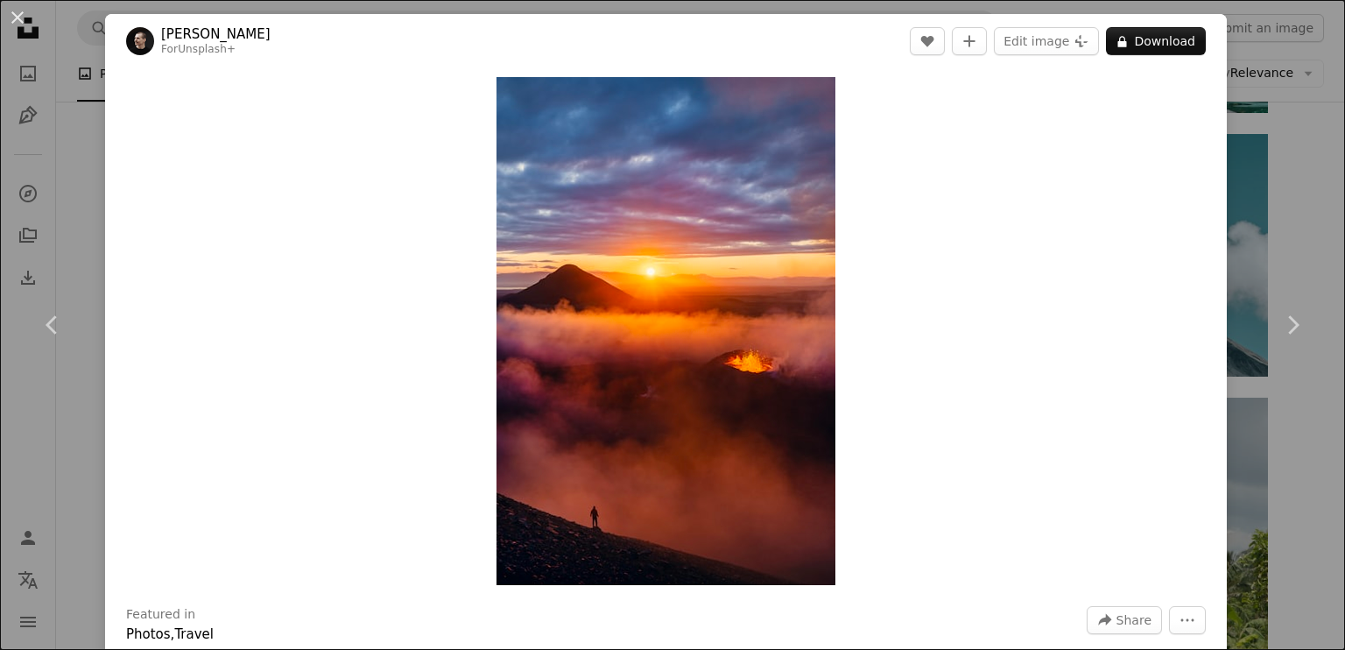
click at [1232, 178] on div "An X shape Chevron left Chevron right [PERSON_NAME] For Unsplash+ A heart A plu…" at bounding box center [672, 325] width 1345 height 650
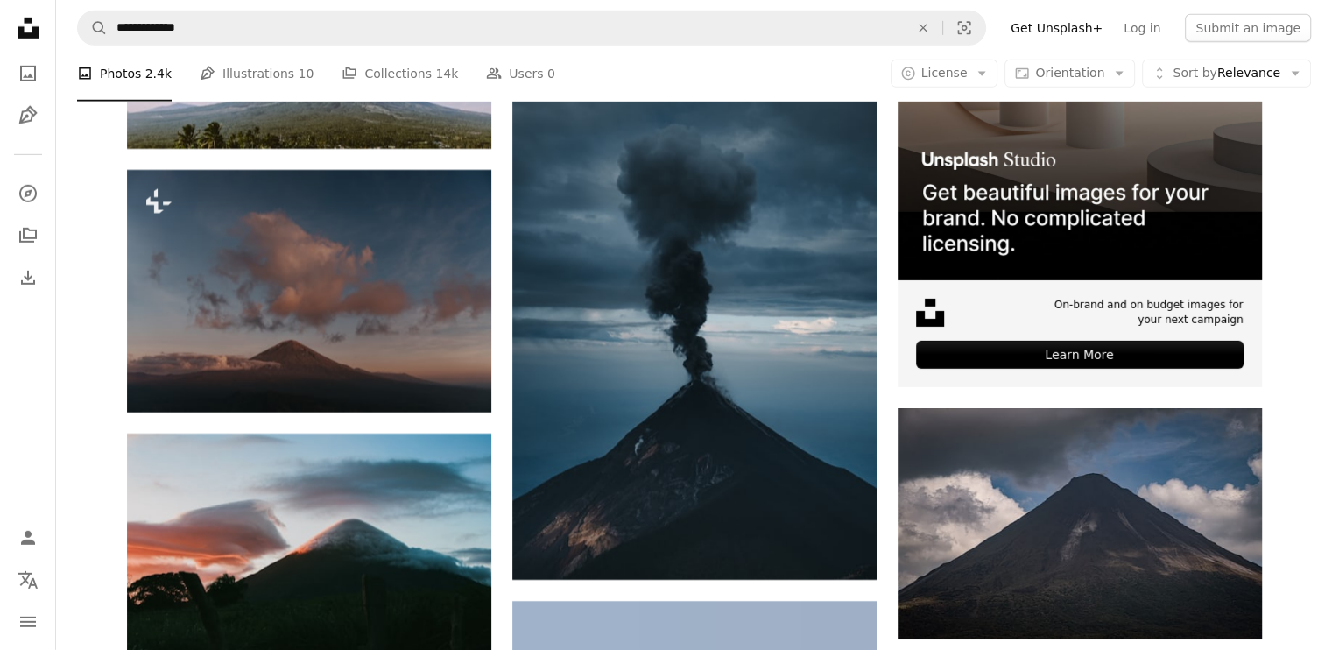
scroll to position [5733, 0]
